Goal: Navigation & Orientation: Find specific page/section

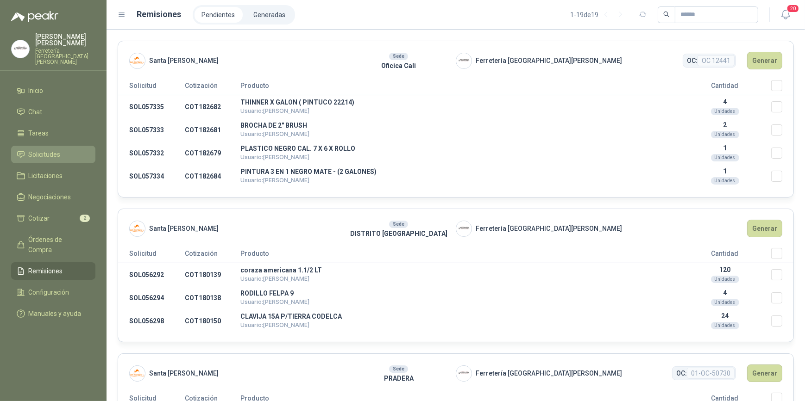
click at [45, 150] on span "Solicitudes" at bounding box center [45, 155] width 32 height 10
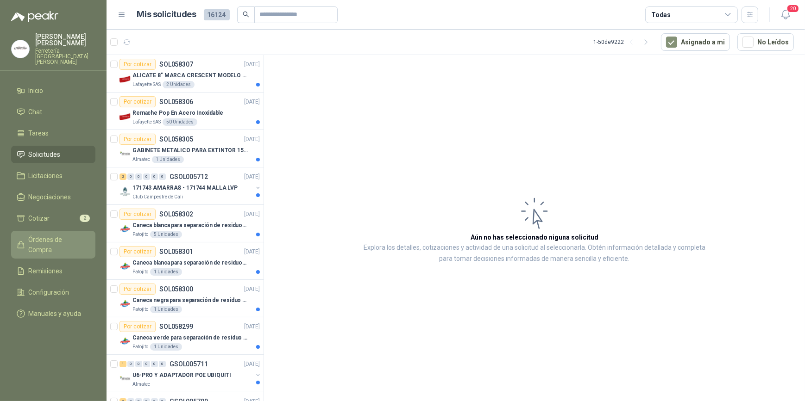
click at [67, 236] on span "Órdenes de Compra" at bounding box center [58, 245] width 58 height 20
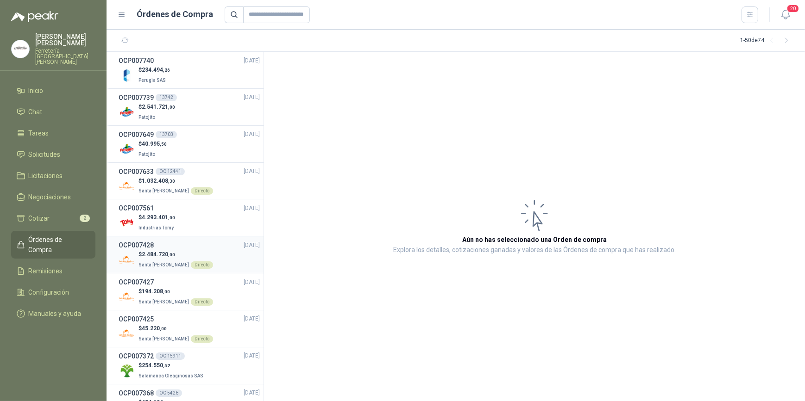
click at [187, 250] on p "$ 2.484.720 ,00" at bounding box center [175, 254] width 75 height 9
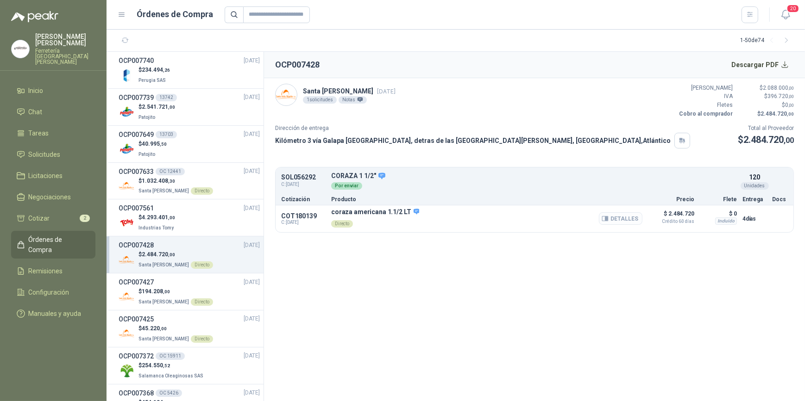
click at [621, 219] on button "Detalles" at bounding box center [621, 218] width 44 height 12
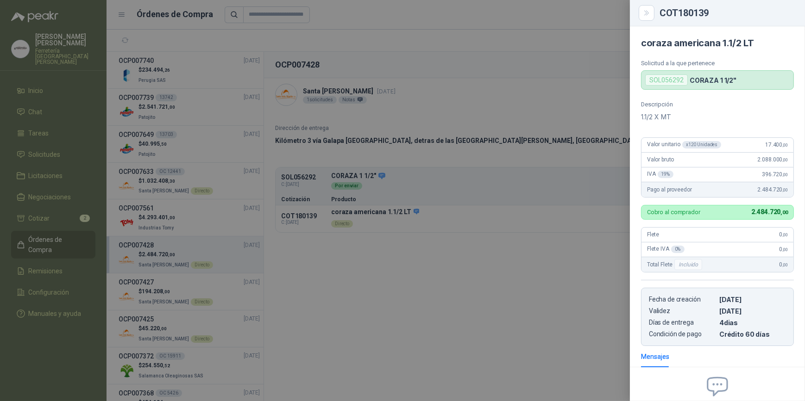
click at [518, 260] on div at bounding box center [402, 200] width 805 height 401
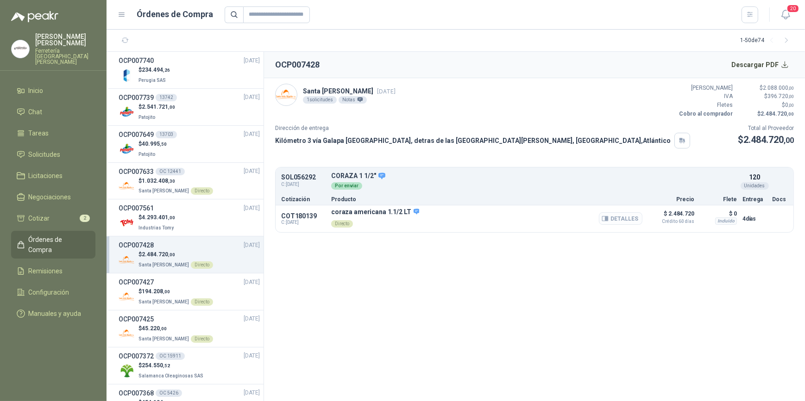
click at [618, 218] on button "Detalles" at bounding box center [621, 218] width 44 height 12
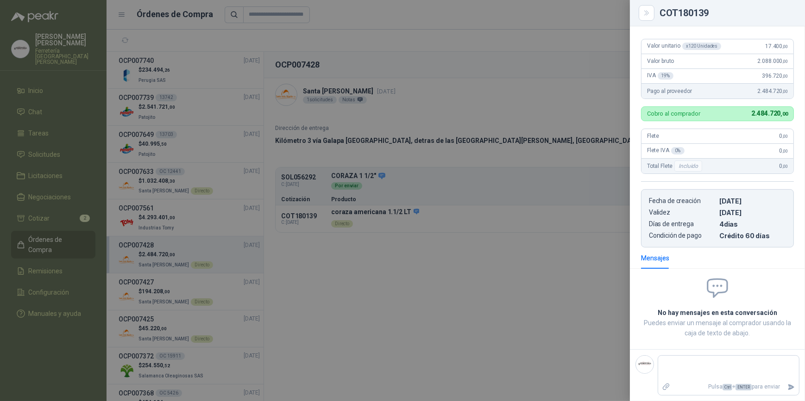
click at [481, 249] on div at bounding box center [402, 200] width 805 height 401
